Goal: Information Seeking & Learning: Find specific fact

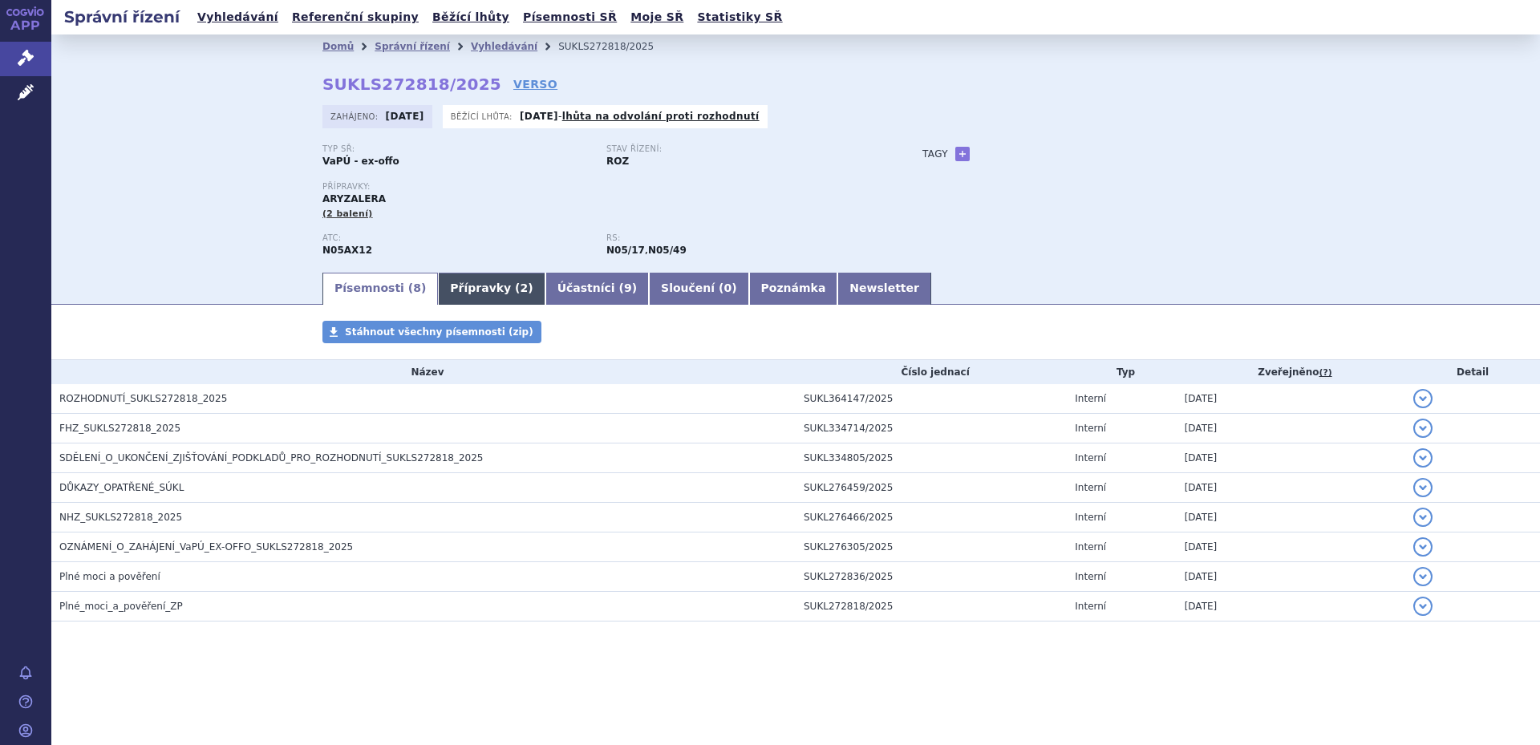
click at [480, 283] on link "Přípravky ( 2 )" at bounding box center [491, 289] width 107 height 32
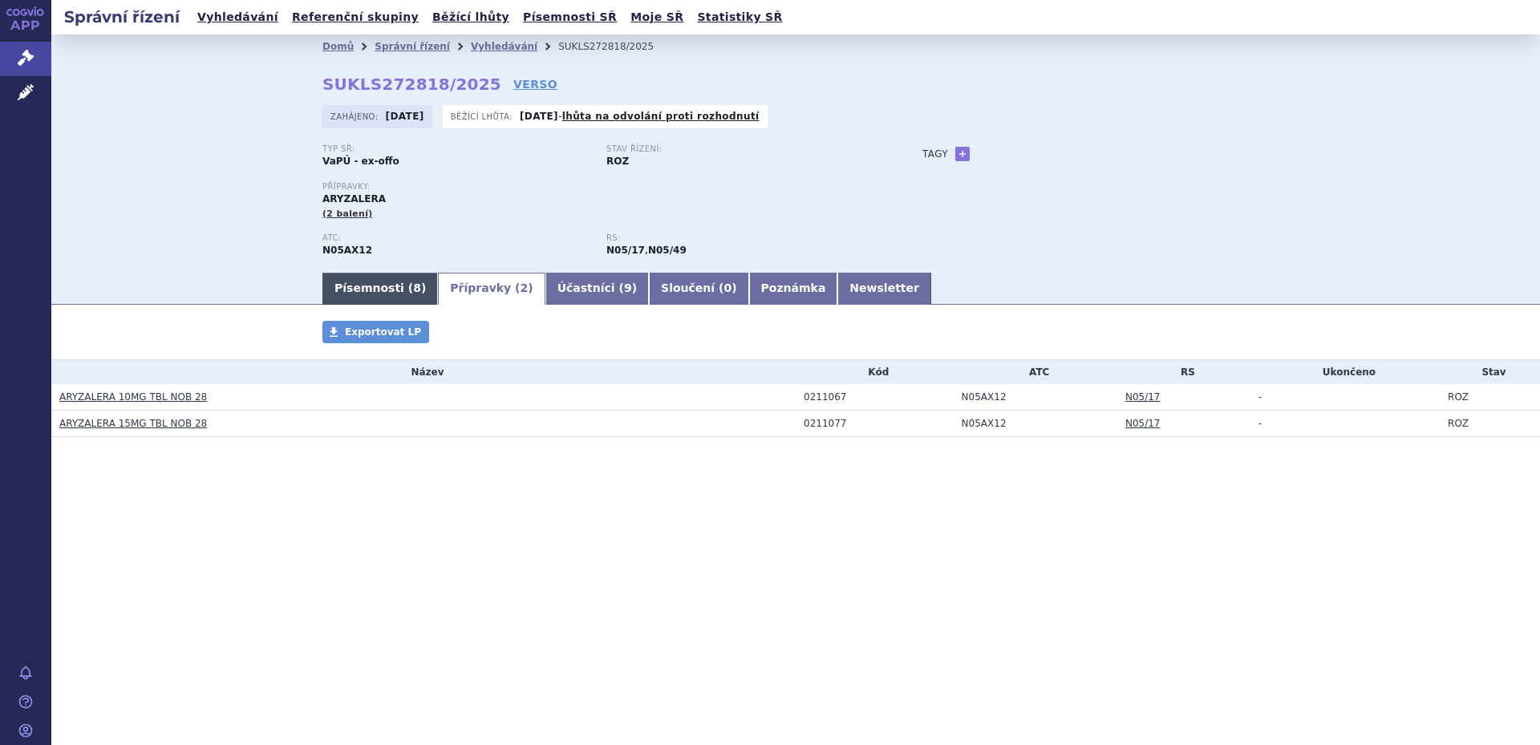
click at [368, 283] on link "Písemnosti ( 8 )" at bounding box center [380, 289] width 116 height 32
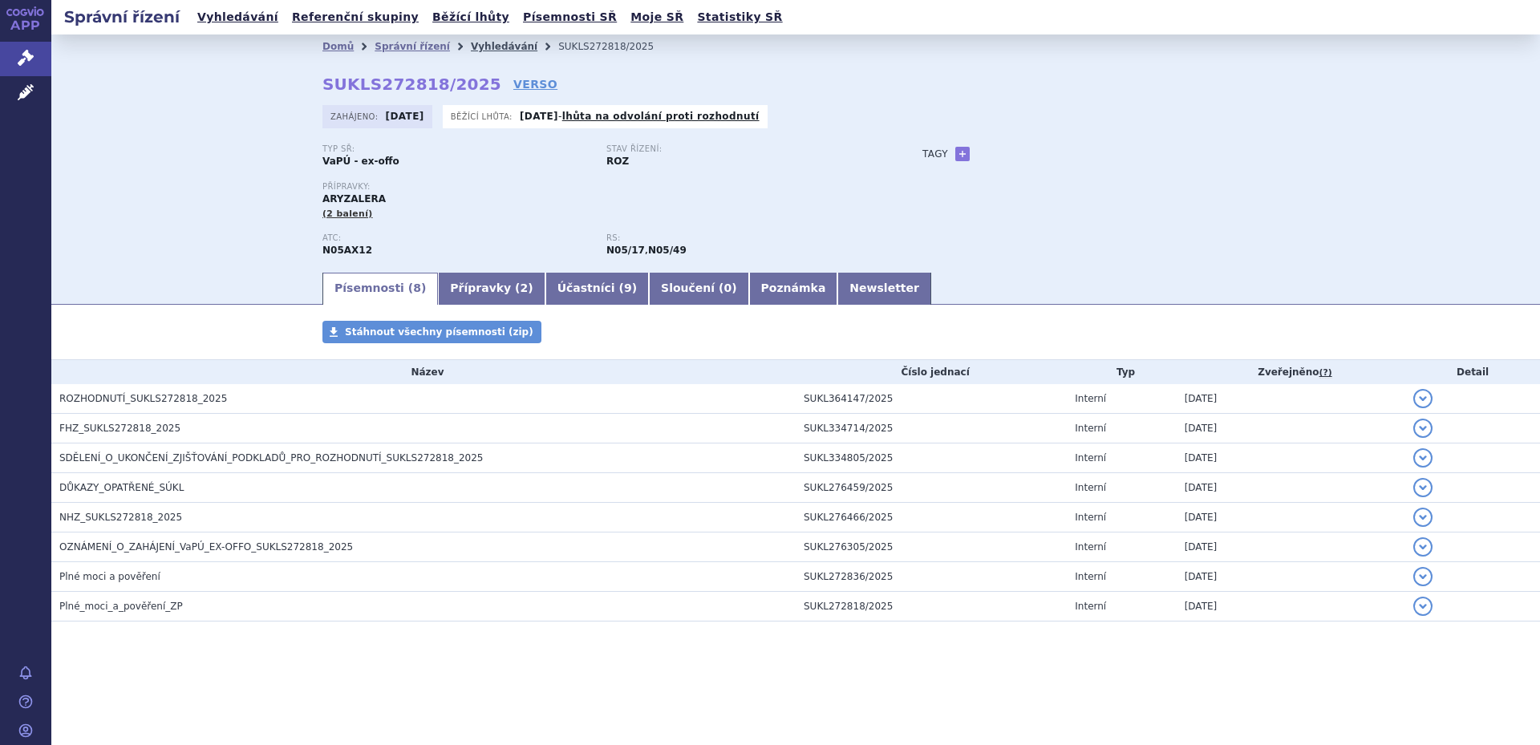
click at [471, 46] on link "Vyhledávání" at bounding box center [504, 46] width 67 height 11
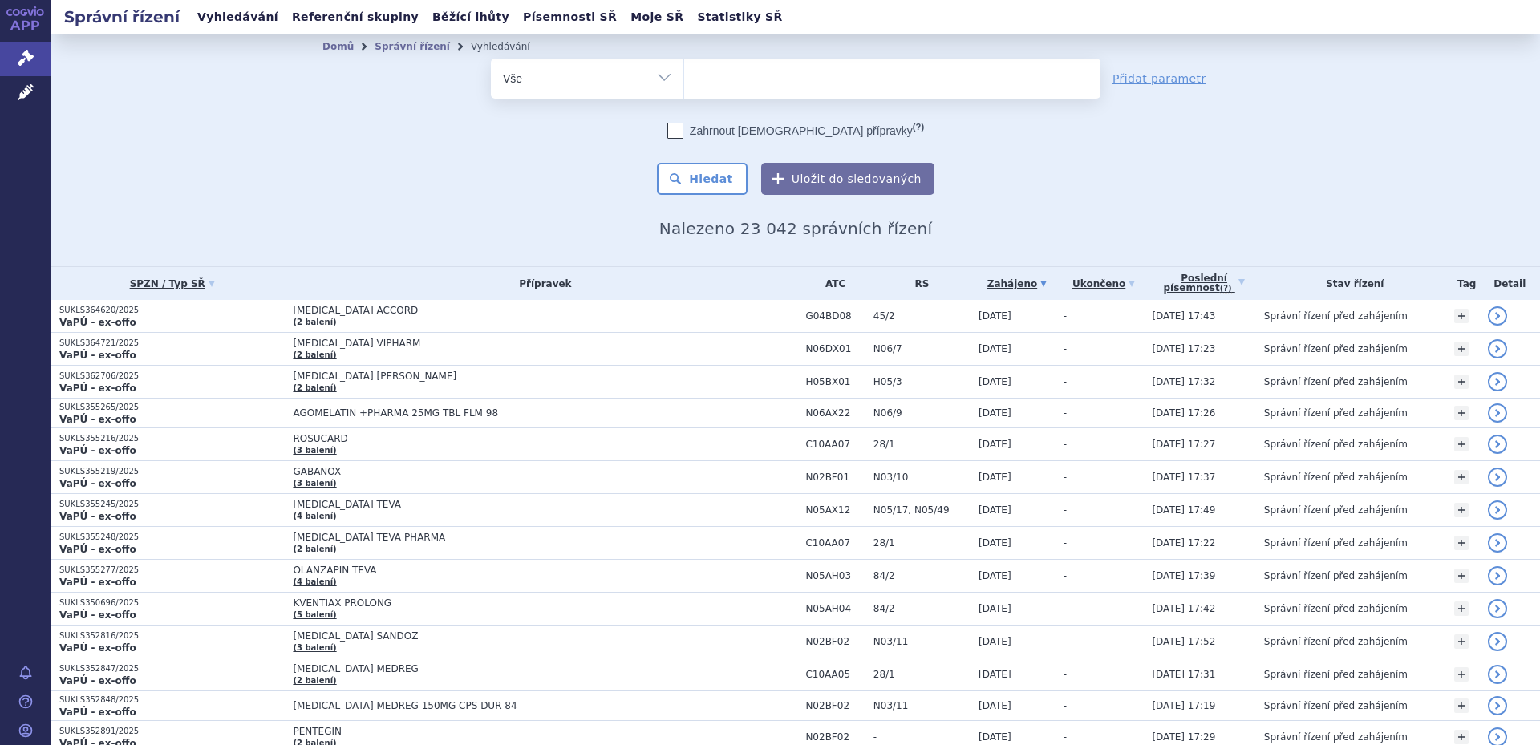
click at [753, 77] on ul at bounding box center [892, 76] width 416 height 34
click at [684, 77] on select at bounding box center [683, 78] width 1 height 40
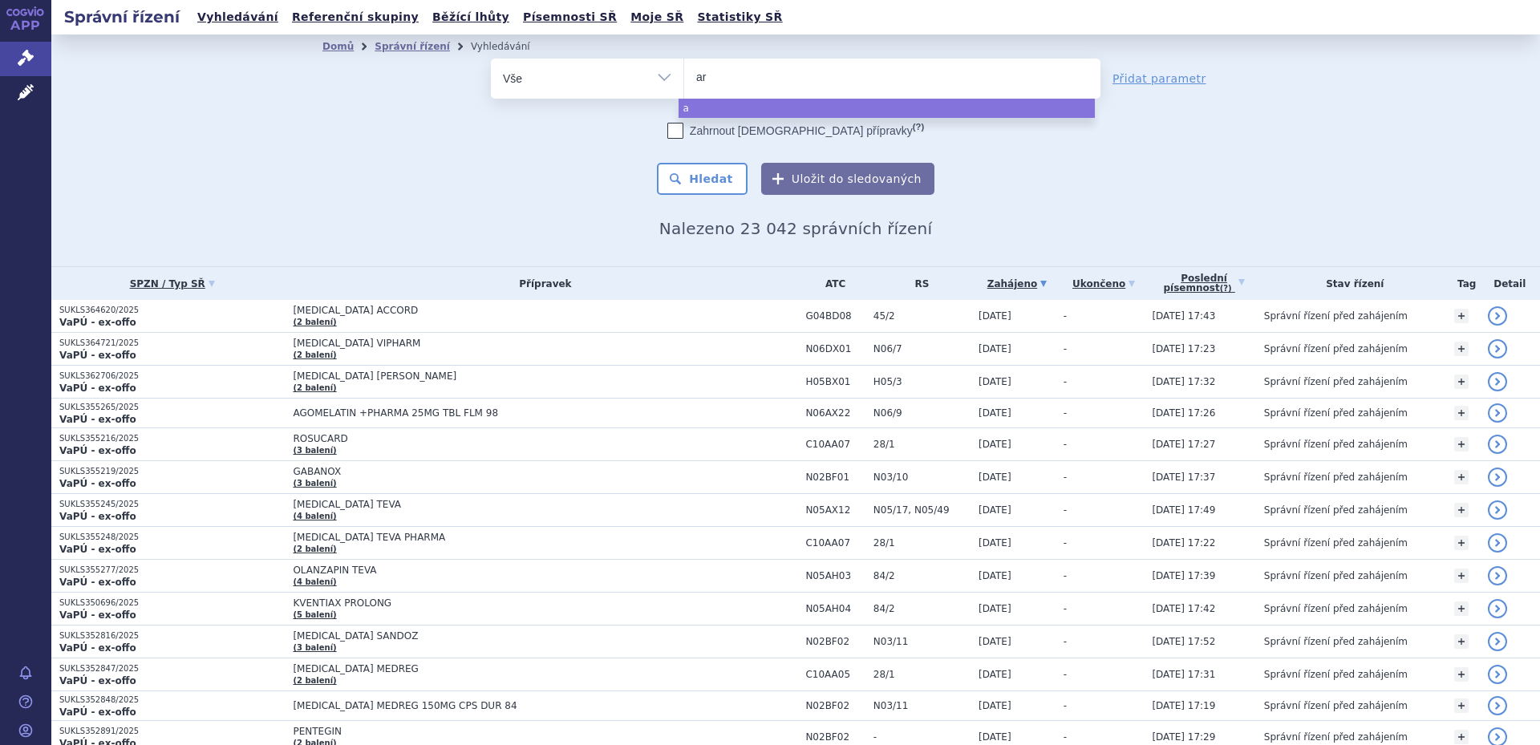
type input "ary"
type input "aryua"
type input "aryuale"
type input "aryual"
type input "aryu"
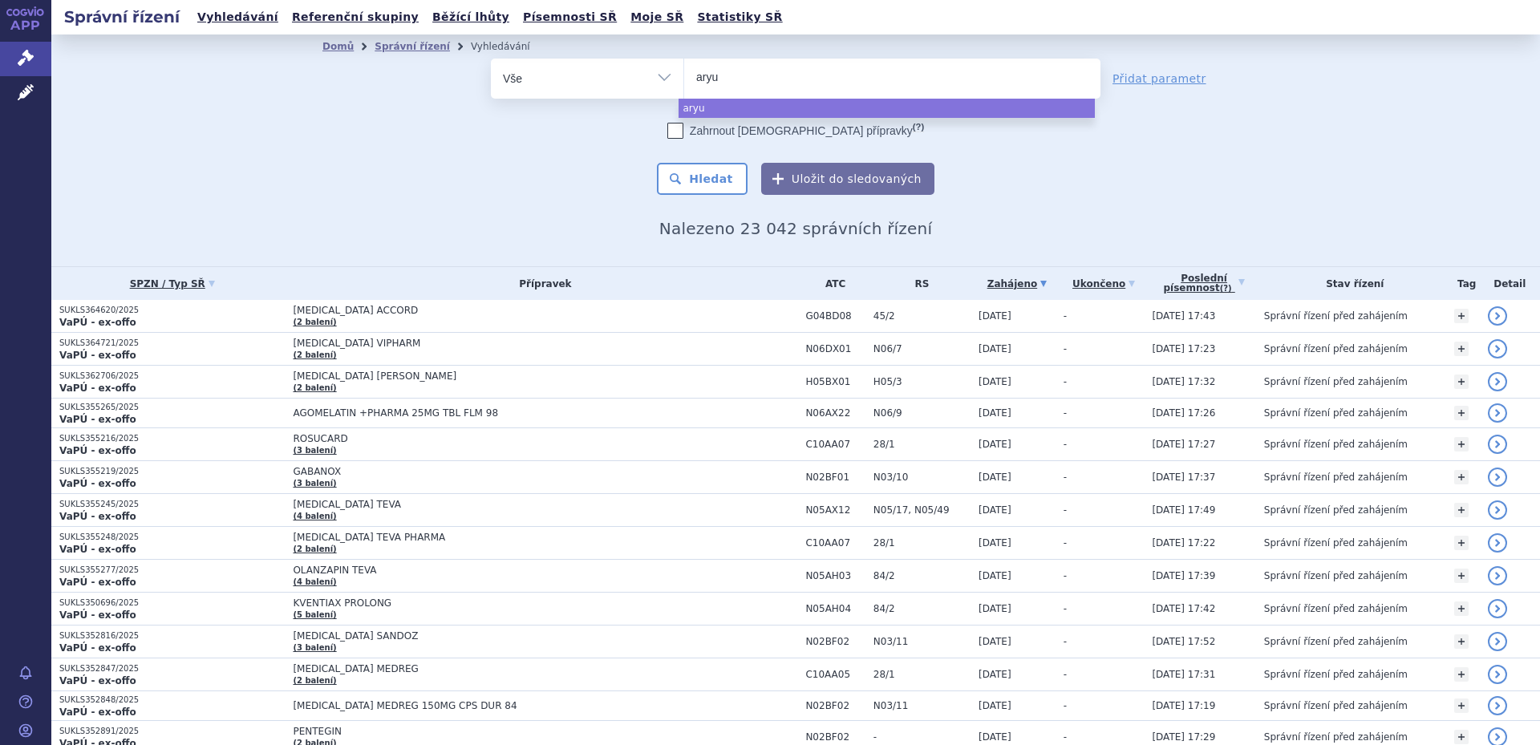
type input "ary"
type input "aryz"
type input "aryzal"
type input "aryzaler"
type input "aryzalera"
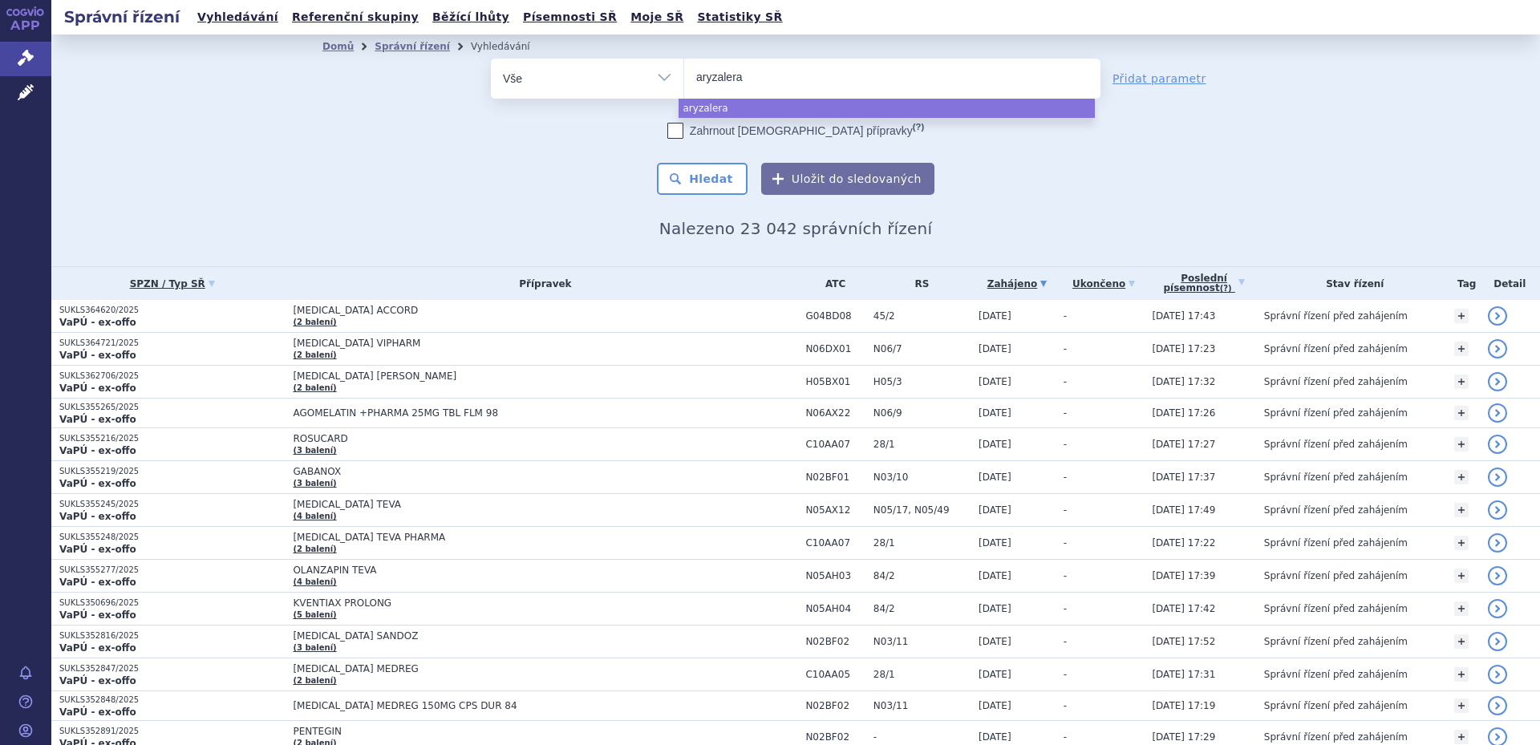
select select "aryzalera"
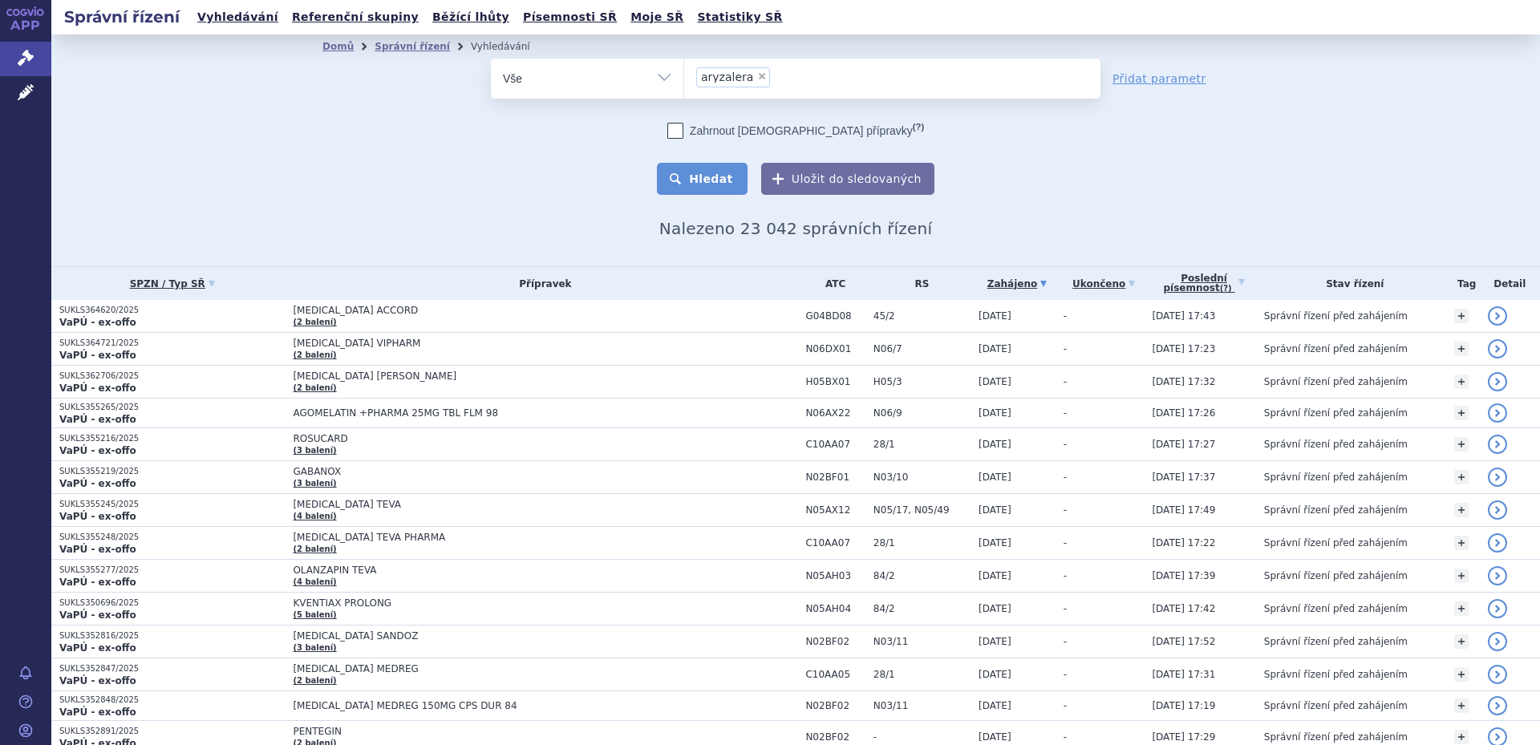
click at [684, 174] on button "Hledat" at bounding box center [702, 179] width 91 height 32
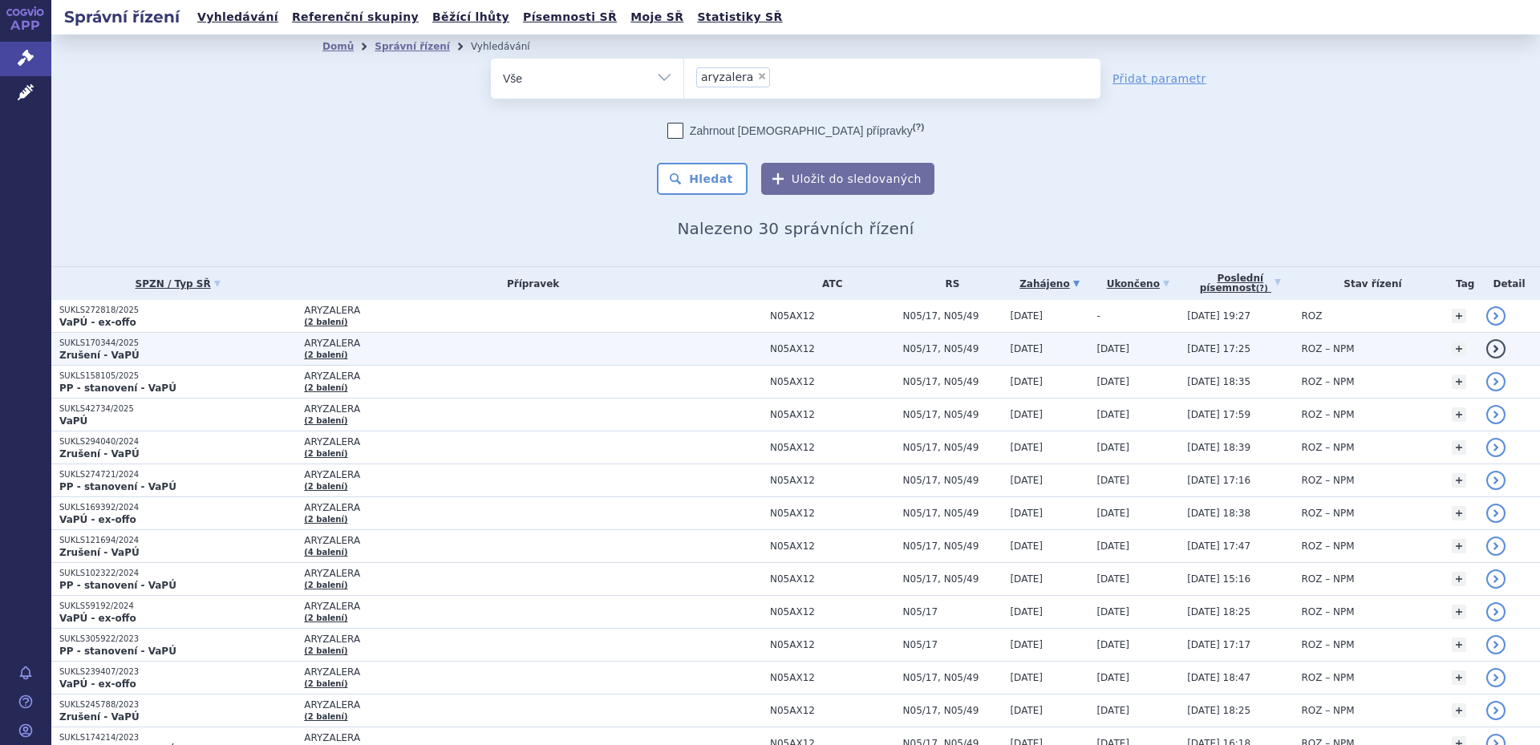
click at [409, 354] on td "ARYZALERA (2 balení)" at bounding box center [529, 349] width 466 height 33
